Goal: Use online tool/utility: Utilize a website feature to perform a specific function

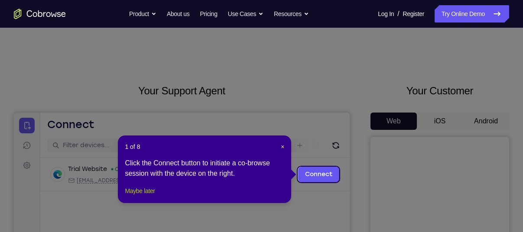
click at [134, 196] on button "Maybe later" at bounding box center [140, 191] width 30 height 10
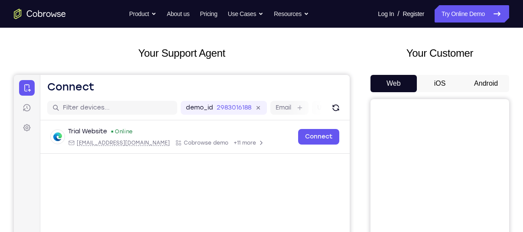
scroll to position [38, 0]
click at [483, 85] on button "Android" at bounding box center [486, 83] width 46 height 17
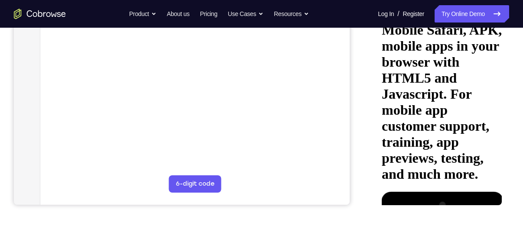
scroll to position [204, 0]
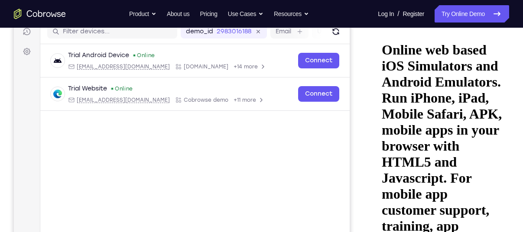
scroll to position [113, 0]
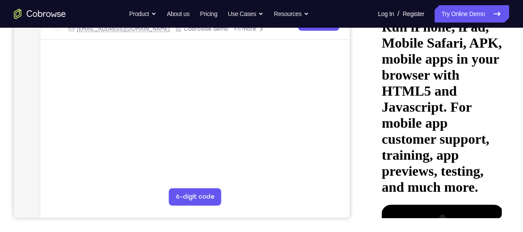
scroll to position [186, 0]
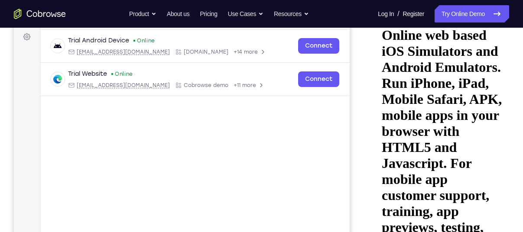
scroll to position [128, 0]
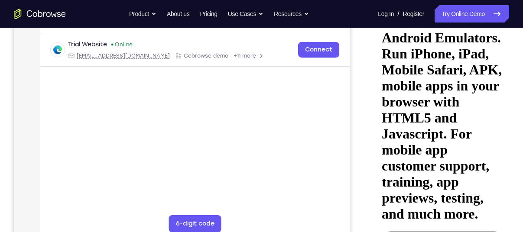
scroll to position [168, 0]
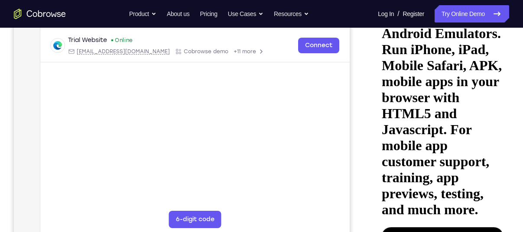
scroll to position [163, 0]
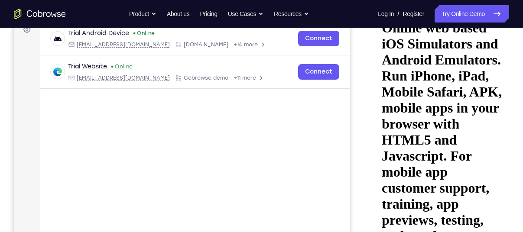
scroll to position [135, 0]
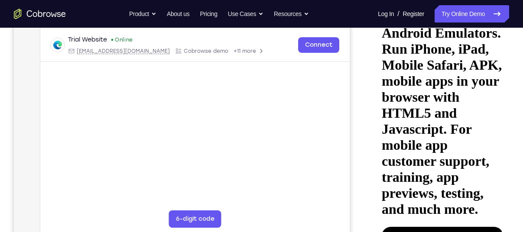
scroll to position [164, 0]
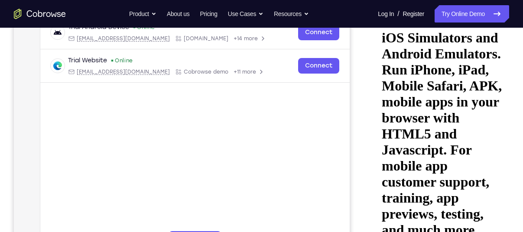
scroll to position [134, 0]
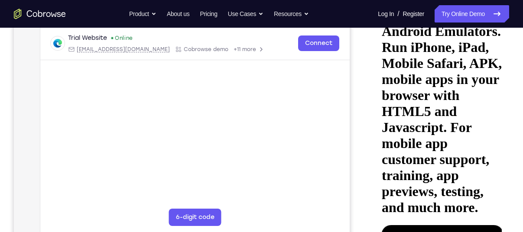
scroll to position [168, 0]
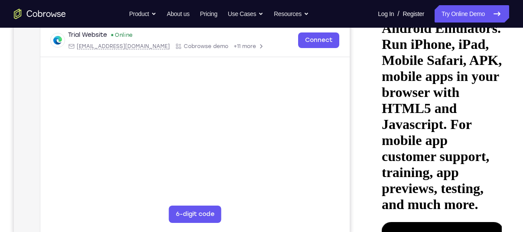
drag, startPoint x: 436, startPoint y: 172, endPoint x: 470, endPoint y: 61, distance: 117.1
drag, startPoint x: 445, startPoint y: 170, endPoint x: 453, endPoint y: 191, distance: 22.4
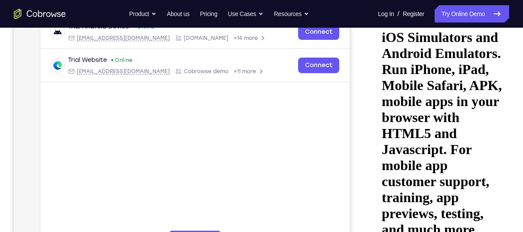
scroll to position [141, 0]
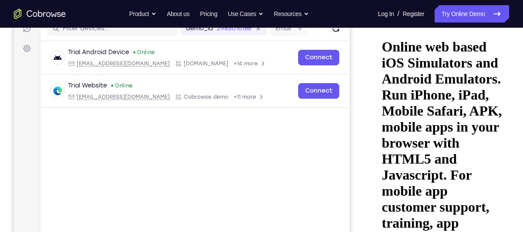
scroll to position [116, 0]
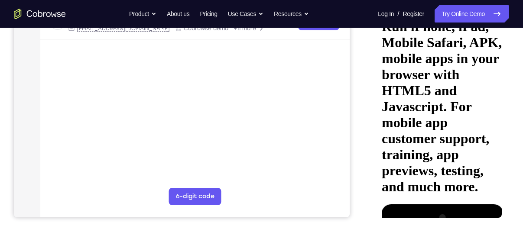
scroll to position [186, 0]
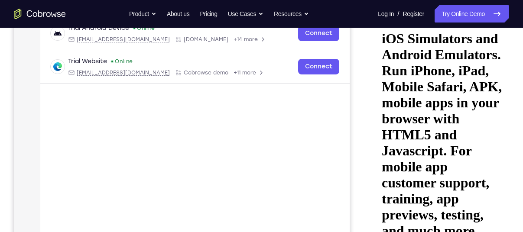
scroll to position [139, 0]
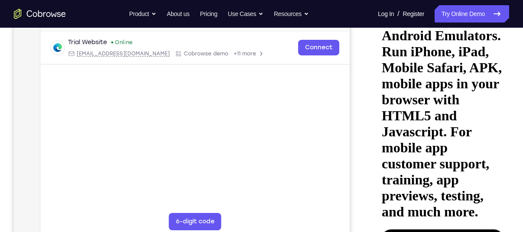
scroll to position [163, 0]
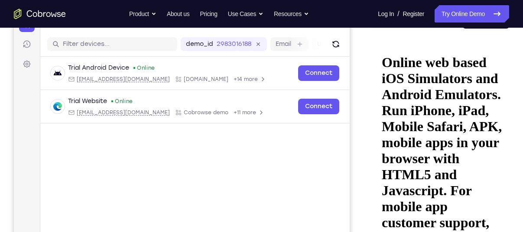
scroll to position [100, 0]
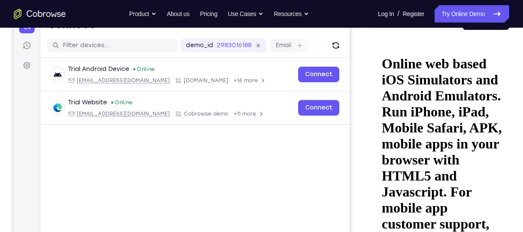
drag, startPoint x: 443, startPoint y: 120, endPoint x: 459, endPoint y: 254, distance: 135.2
drag, startPoint x: 438, startPoint y: 150, endPoint x: 442, endPoint y: 254, distance: 104.5
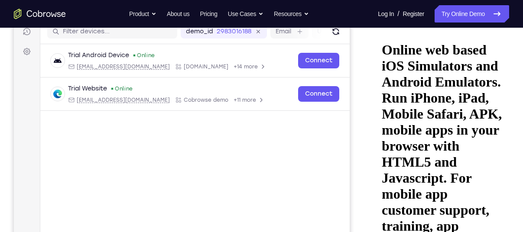
scroll to position [117, 0]
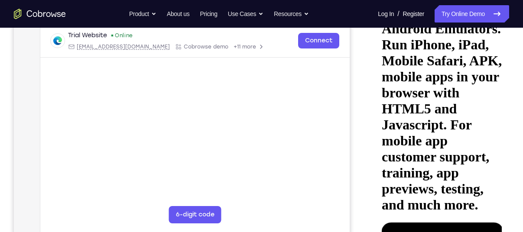
scroll to position [169, 0]
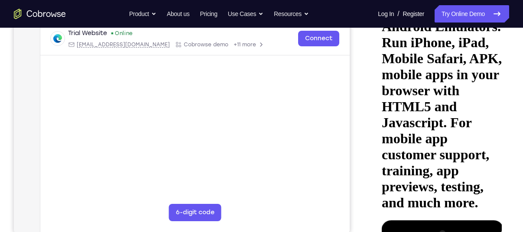
drag, startPoint x: 433, startPoint y: 97, endPoint x: 431, endPoint y: 195, distance: 97.5
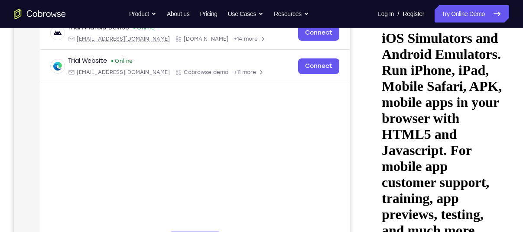
scroll to position [139, 0]
